Goal: Task Accomplishment & Management: Manage account settings

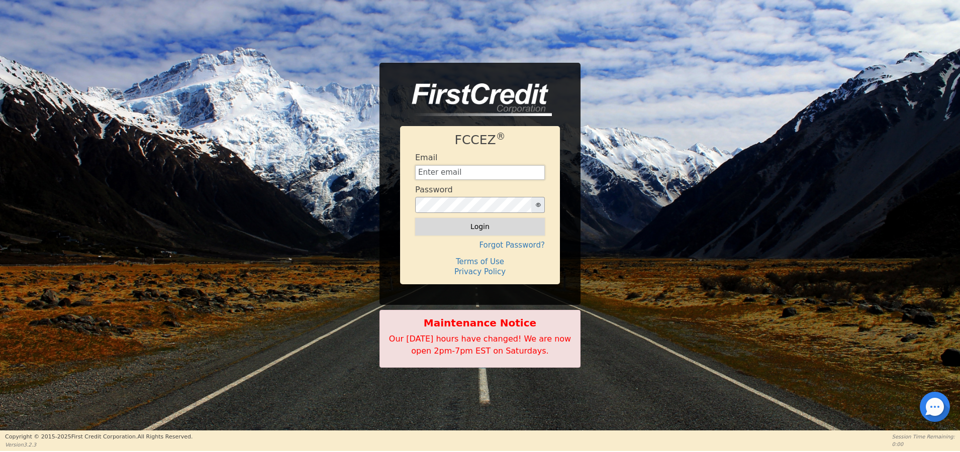
type input "[EMAIL_ADDRESS][DOMAIN_NAME]"
click at [477, 227] on button "Login" at bounding box center [480, 226] width 130 height 17
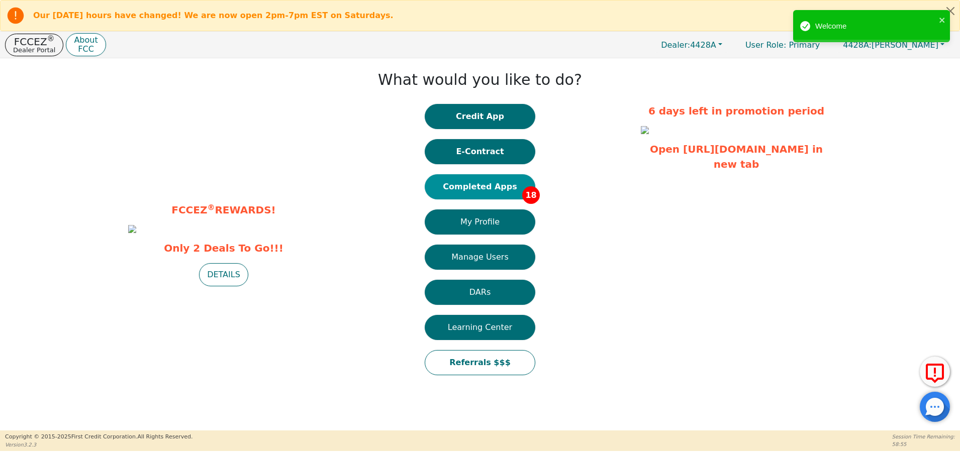
click at [485, 187] on button "Completed Apps 18" at bounding box center [480, 186] width 111 height 25
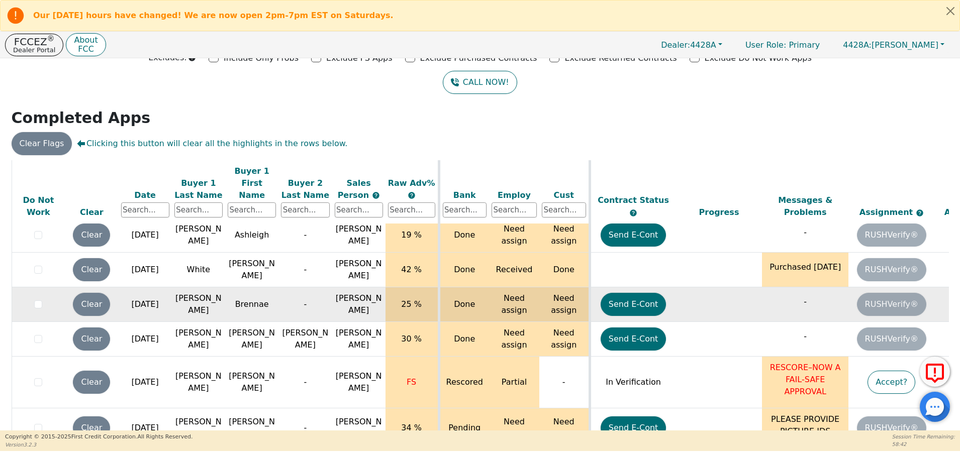
scroll to position [66, 0]
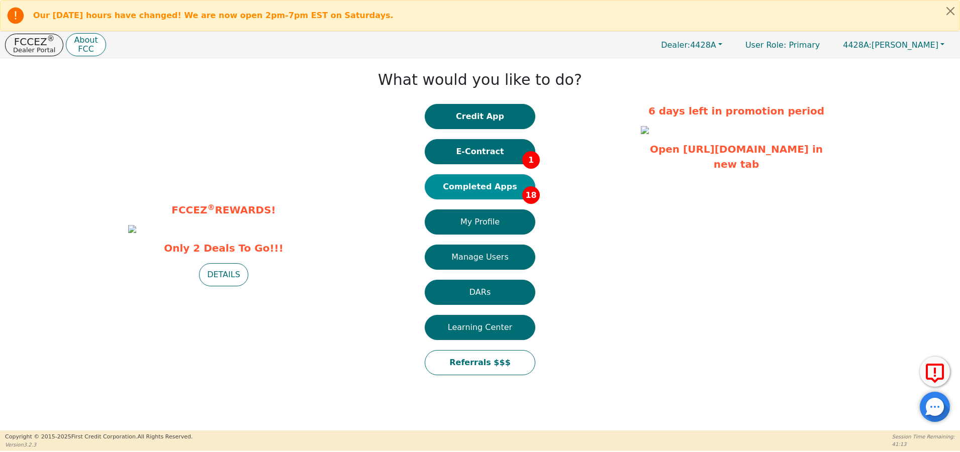
click at [488, 188] on button "Completed Apps 18" at bounding box center [480, 186] width 111 height 25
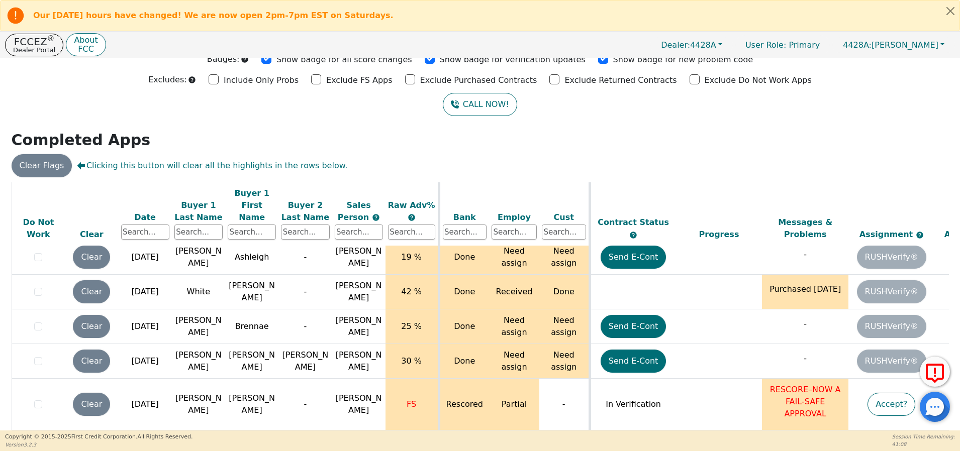
scroll to position [66, 0]
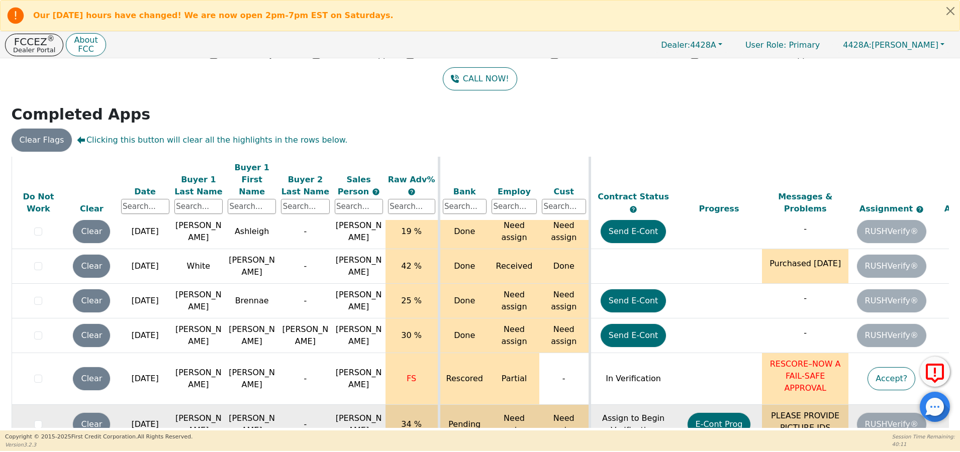
click at [276, 405] on td "[PERSON_NAME]" at bounding box center [251, 425] width 53 height 40
click at [718, 413] on button "E-Cont Prog" at bounding box center [718, 424] width 63 height 23
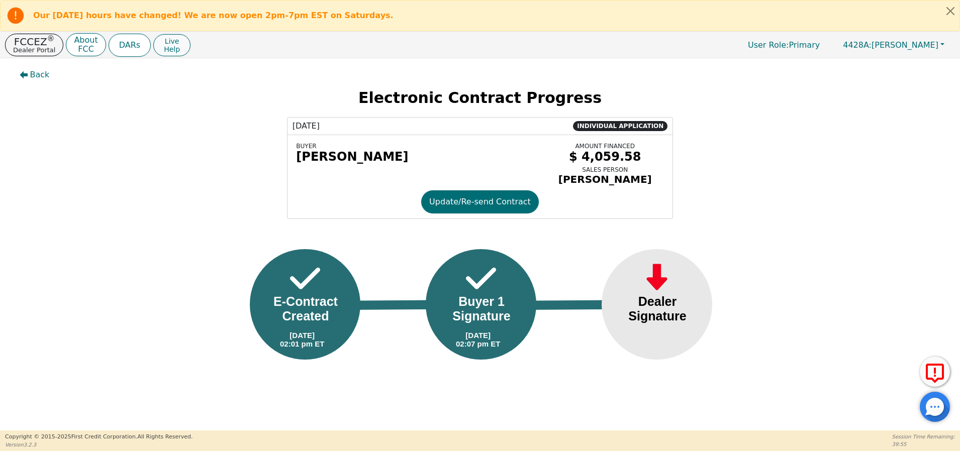
click at [164, 52] on span "Help" at bounding box center [172, 49] width 16 height 8
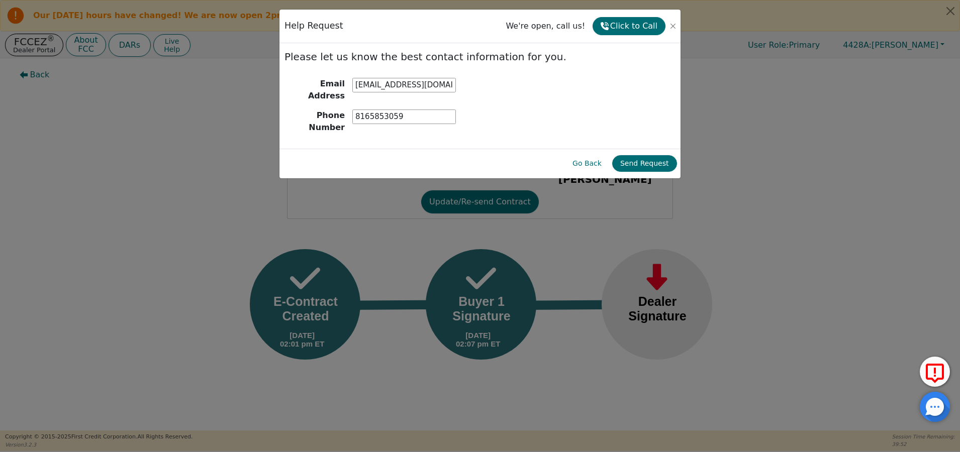
click at [711, 161] on div "Help Request We're open, call us! Click to Call Please let us know the best con…" at bounding box center [480, 226] width 960 height 452
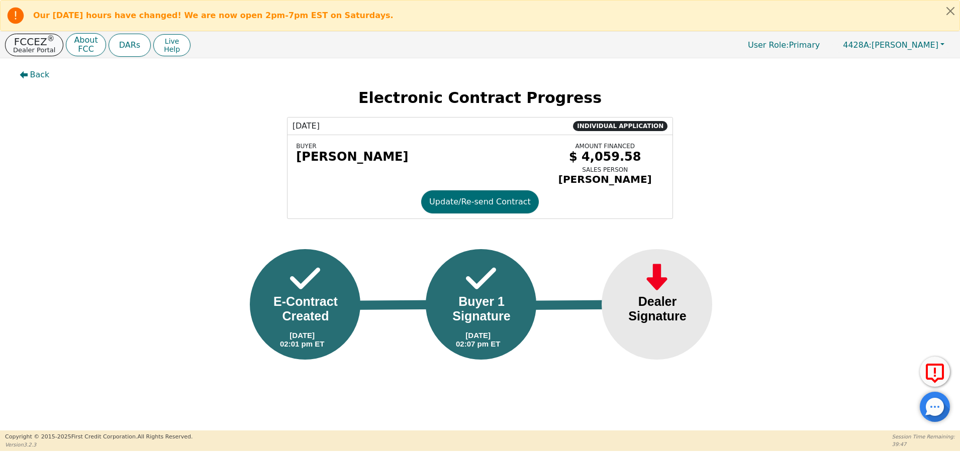
click at [33, 49] on p "Dealer Portal" at bounding box center [34, 50] width 42 height 7
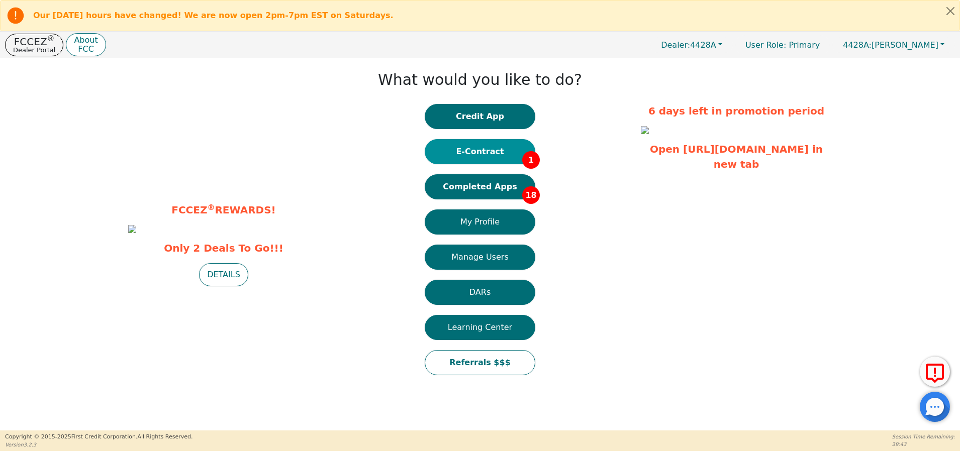
click at [463, 149] on button "E-Contract 1" at bounding box center [480, 151] width 111 height 25
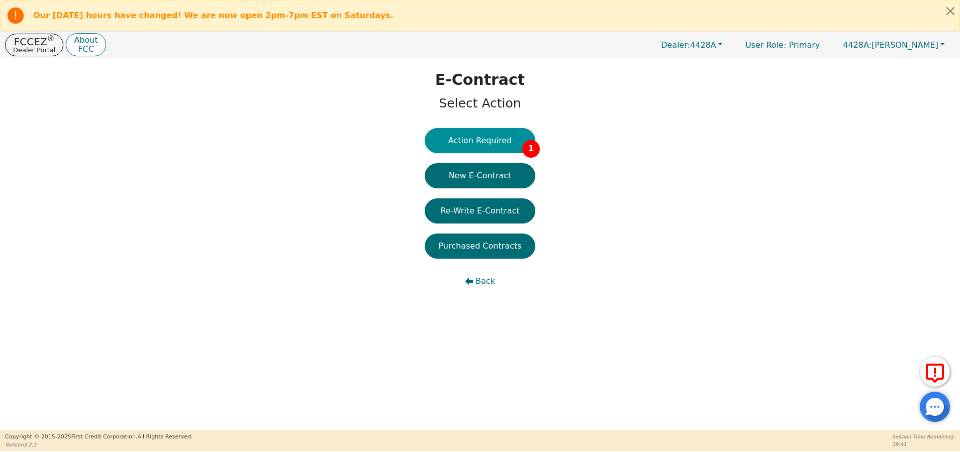
click at [472, 139] on button "Action Required 1" at bounding box center [480, 140] width 111 height 25
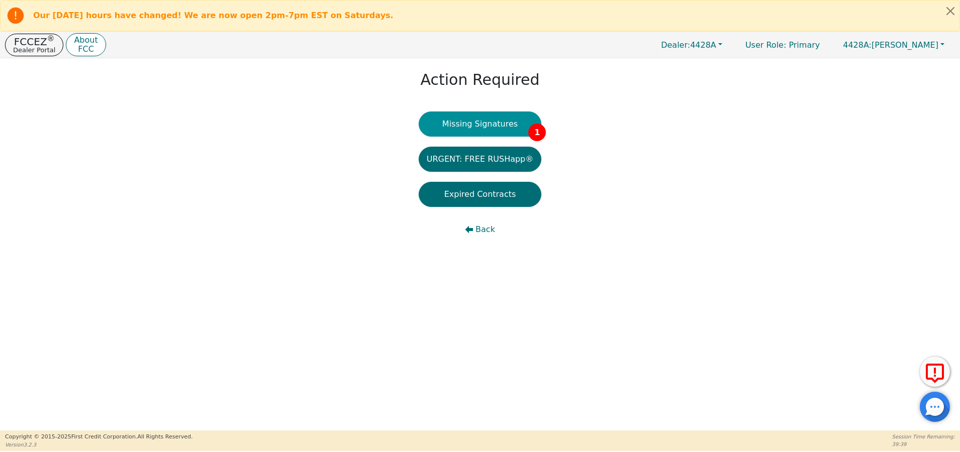
click at [464, 126] on button "Missing Signatures 1" at bounding box center [480, 124] width 123 height 25
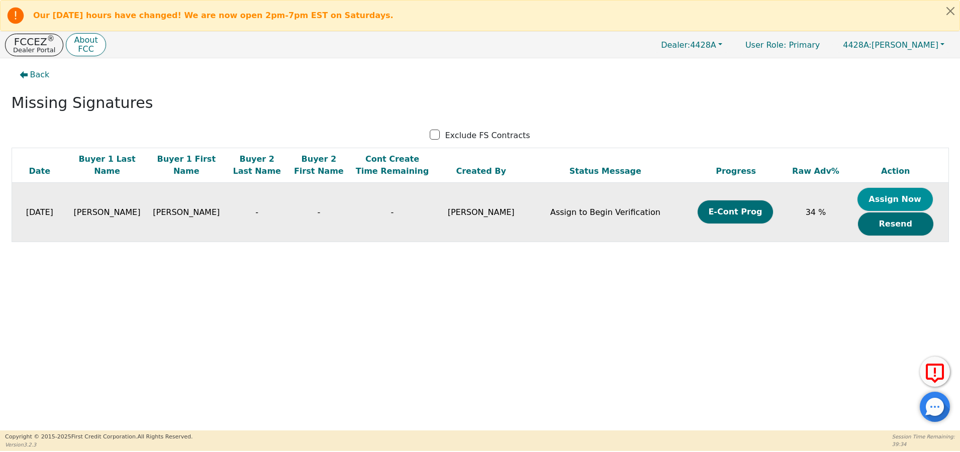
click at [899, 202] on button "Assign Now" at bounding box center [894, 199] width 75 height 23
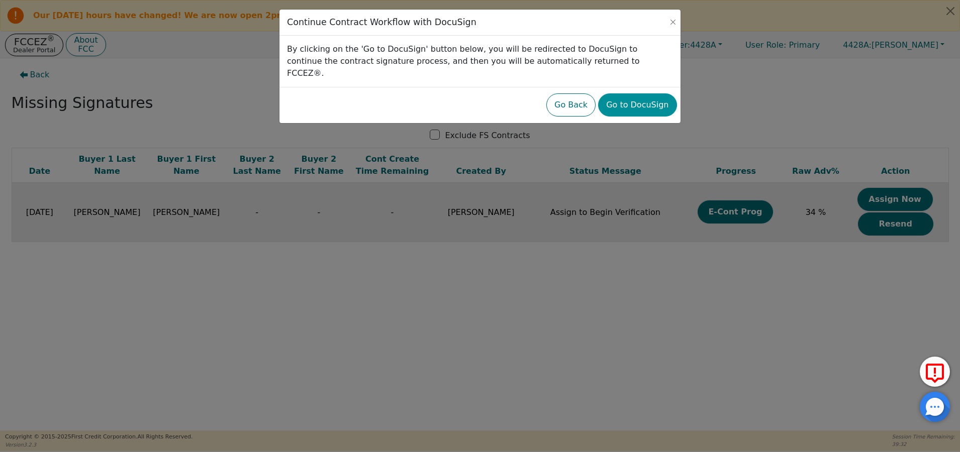
click at [635, 93] on button "Go to DocuSign" at bounding box center [637, 104] width 78 height 23
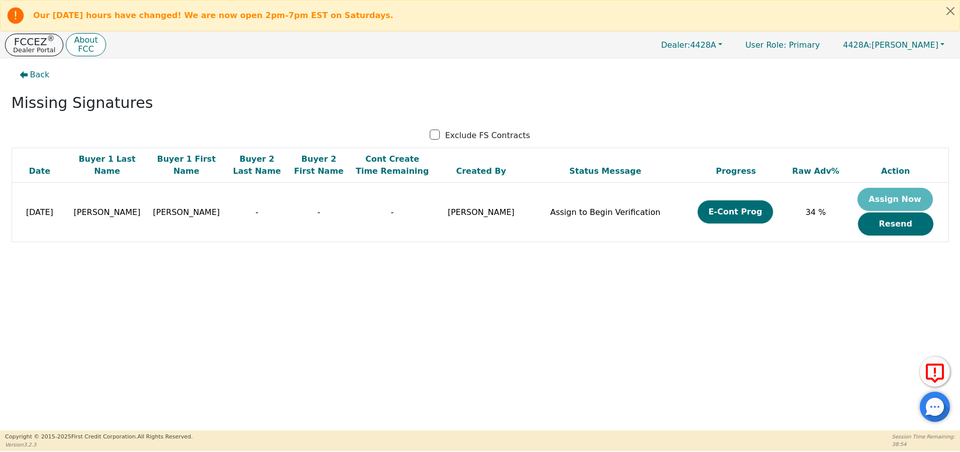
click at [36, 43] on p "FCCEZ ®" at bounding box center [34, 42] width 42 height 10
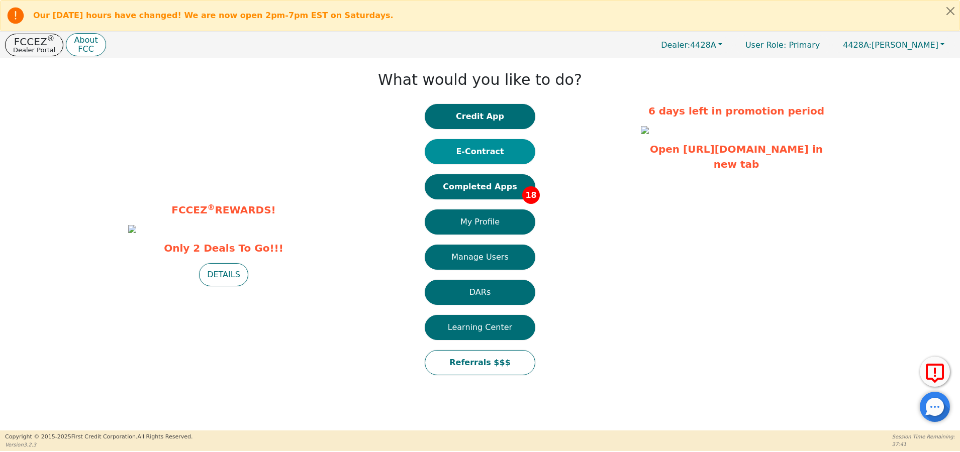
click at [481, 153] on button "E-Contract" at bounding box center [480, 151] width 111 height 25
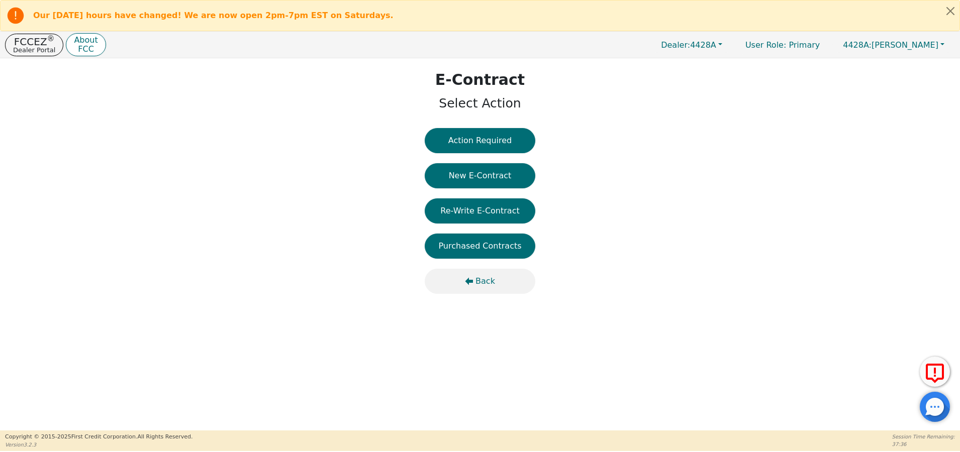
click at [487, 281] on span "Back" at bounding box center [485, 281] width 20 height 12
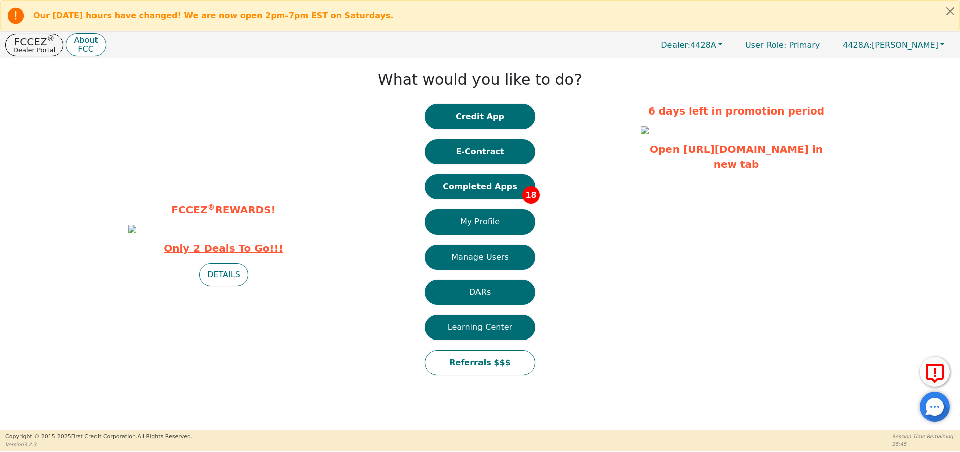
click at [225, 256] on span "Only 2 Deals To Go!!!" at bounding box center [223, 248] width 191 height 15
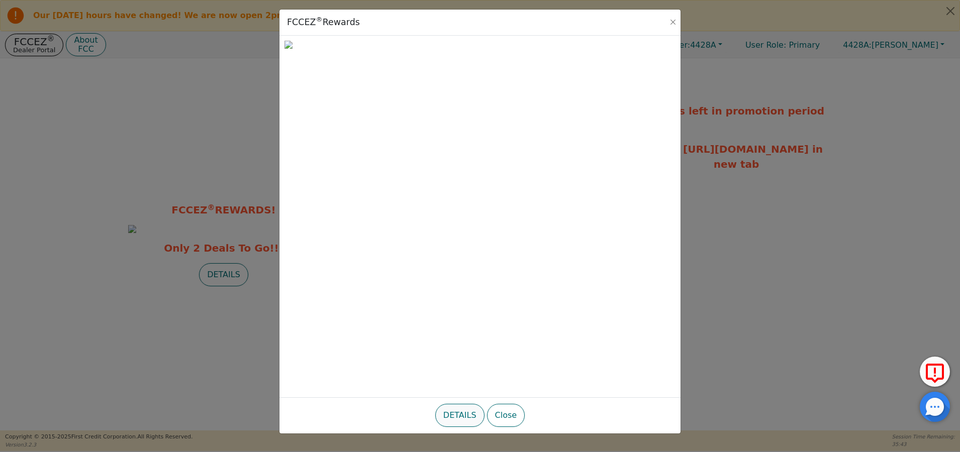
click at [461, 419] on button "DETAILS" at bounding box center [459, 415] width 49 height 23
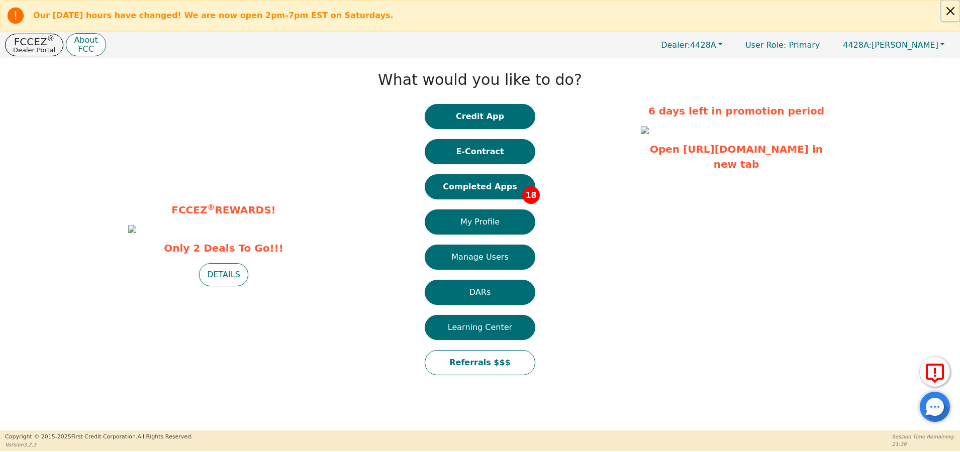
click at [948, 8] on button "Close alert" at bounding box center [950, 11] width 18 height 21
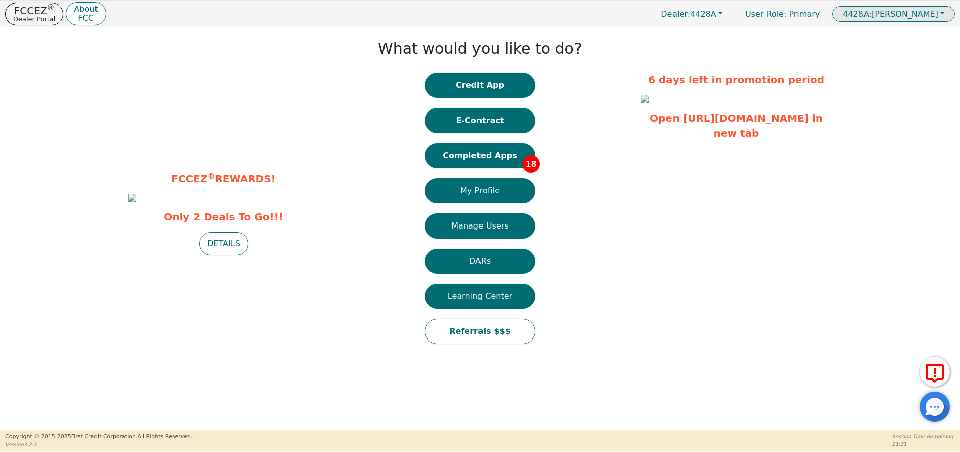
click at [942, 17] on button "4428A: [PERSON_NAME]" at bounding box center [893, 14] width 123 height 16
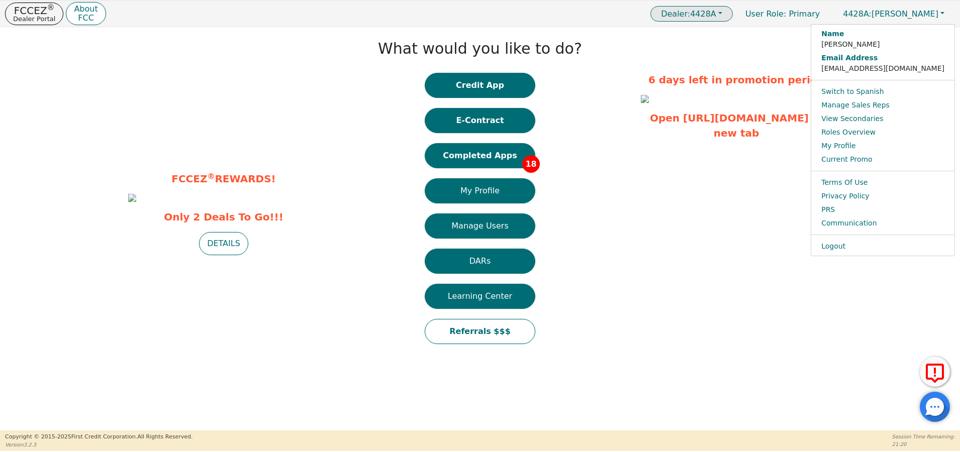
click at [733, 16] on button "Dealer: 4428A" at bounding box center [691, 14] width 82 height 16
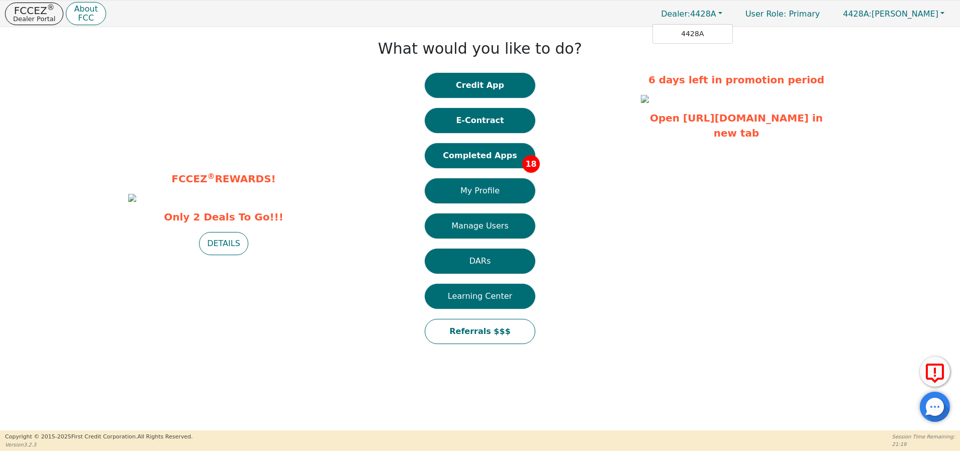
click at [606, 53] on div "What would you like to do? Credit App E-Contract Completed Apps 18 My Profile M…" at bounding box center [480, 193] width 312 height 322
